Goal: Check status: Check status

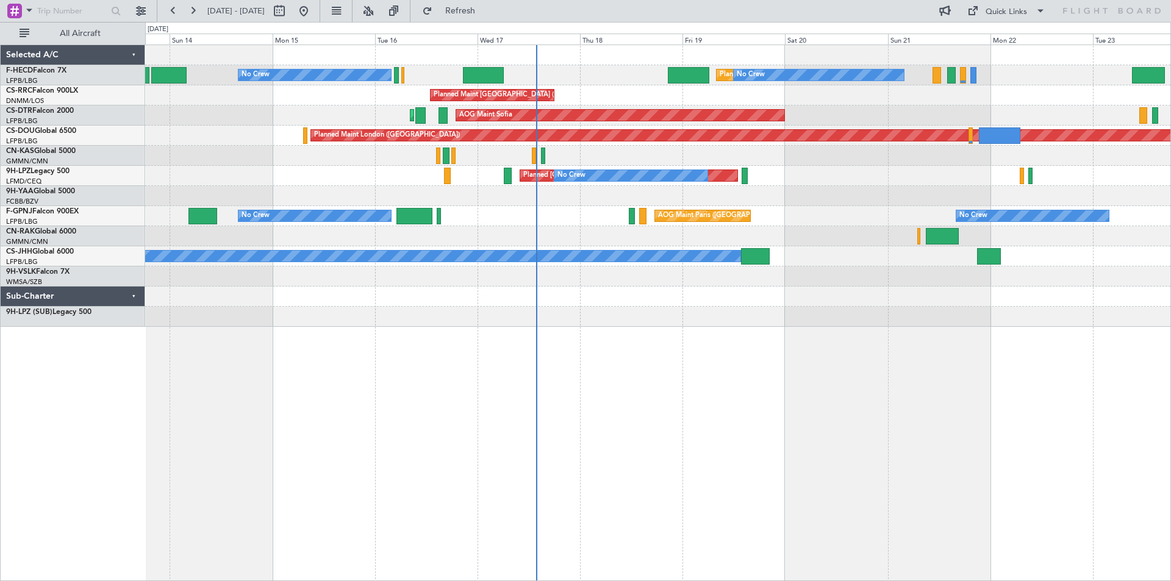
click at [663, 321] on div "No Crew Planned Maint [GEOGRAPHIC_DATA] ([GEOGRAPHIC_DATA]) No Crew No Crew Pla…" at bounding box center [657, 186] width 1025 height 282
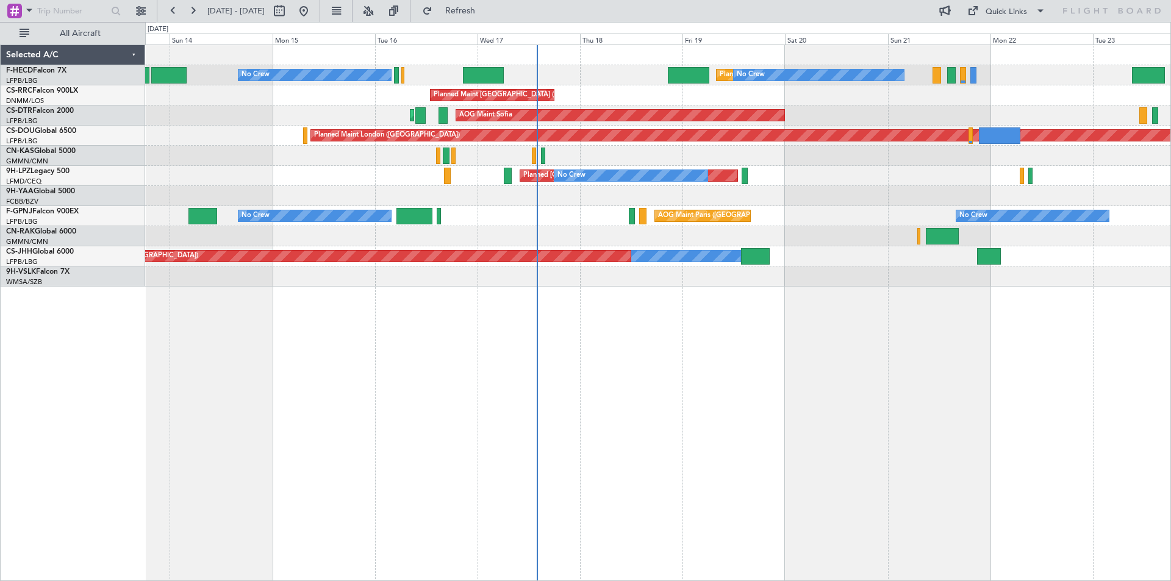
click at [710, 78] on div "Planned Maint [GEOGRAPHIC_DATA] ([GEOGRAPHIC_DATA]) No Crew No Crew No Crew" at bounding box center [657, 75] width 1025 height 20
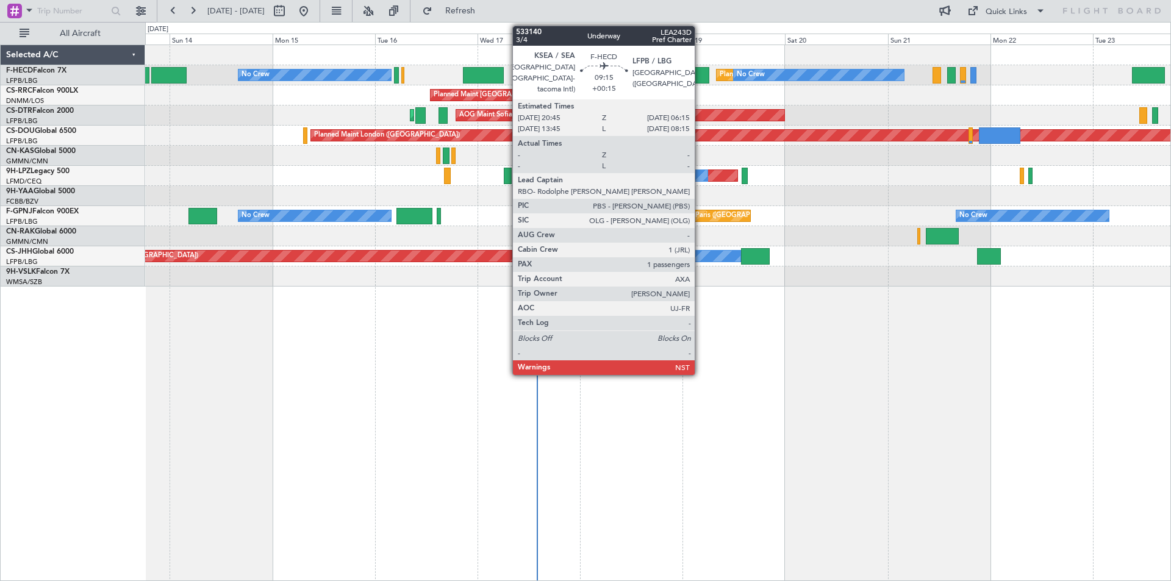
click at [700, 70] on div at bounding box center [688, 75] width 41 height 16
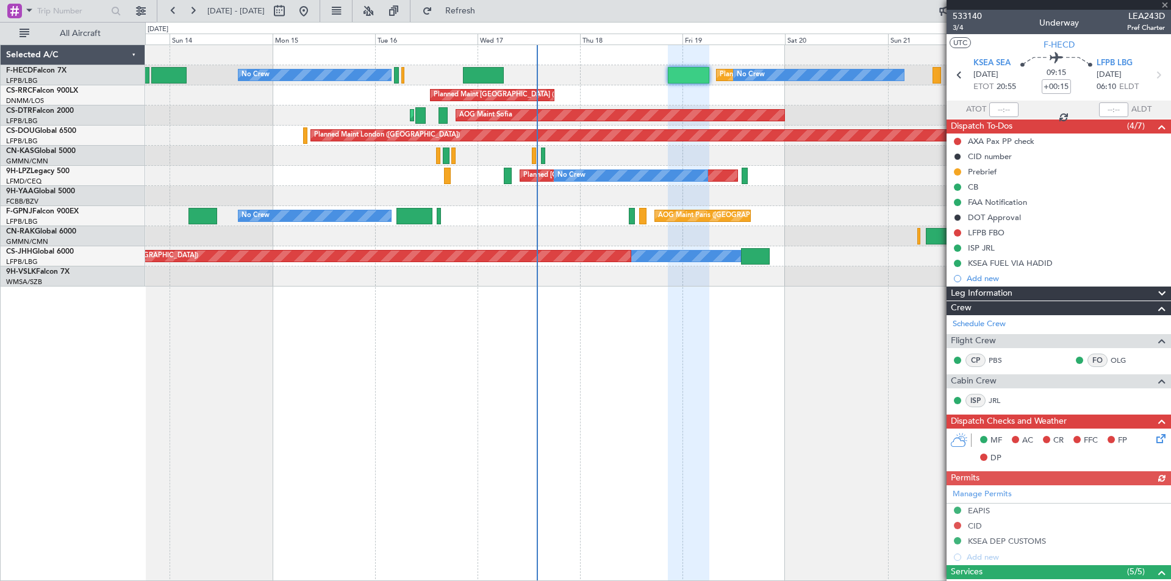
click at [960, 9] on div at bounding box center [1058, 5] width 224 height 10
click at [960, 10] on span "533140" at bounding box center [966, 16] width 29 height 13
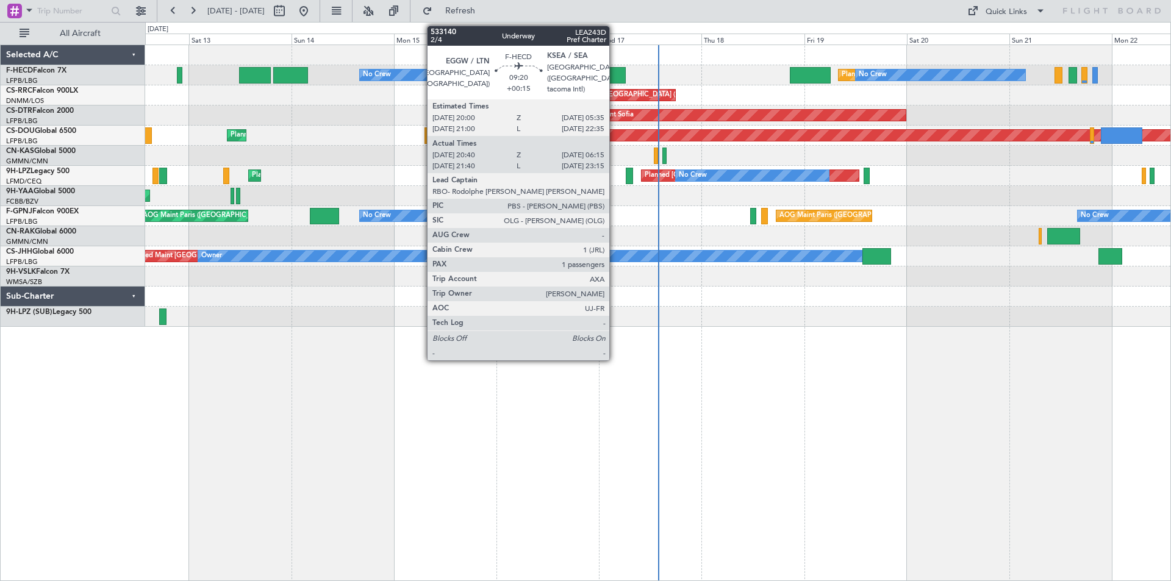
click at [615, 83] on div at bounding box center [604, 75] width 41 height 16
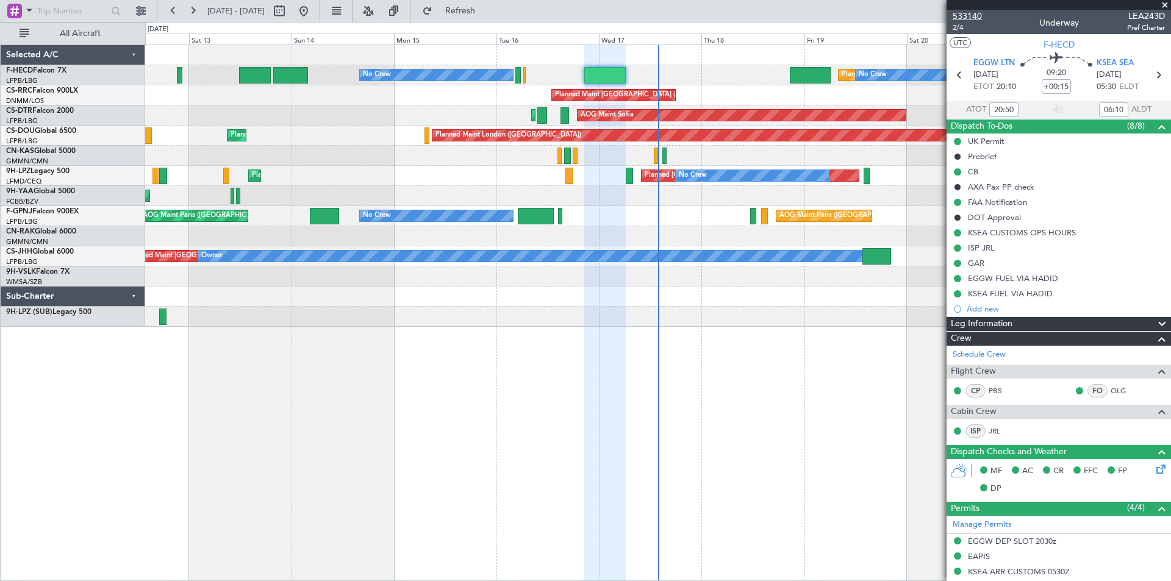
click at [966, 20] on span "533140" at bounding box center [966, 16] width 29 height 13
